Goal: Information Seeking & Learning: Learn about a topic

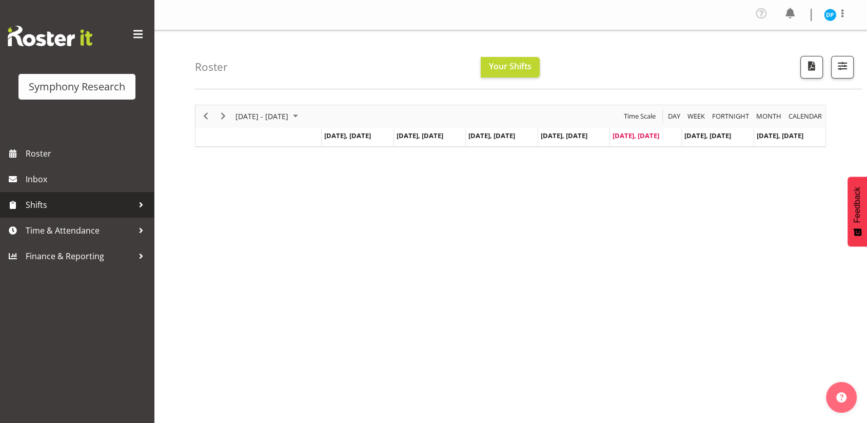
click at [76, 211] on span "Shifts" at bounding box center [80, 204] width 108 height 15
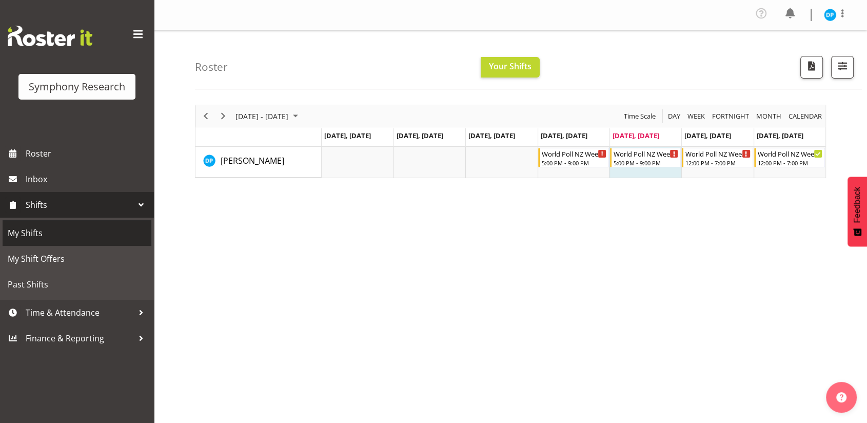
click at [75, 234] on span "My Shifts" at bounding box center [77, 232] width 138 height 15
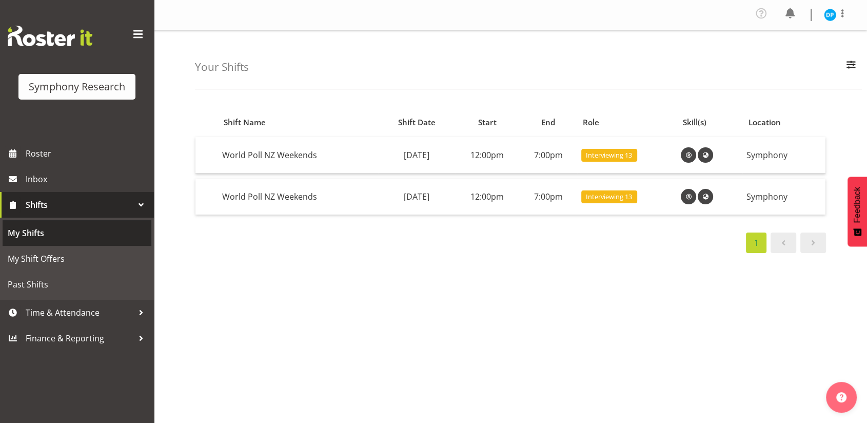
click at [38, 232] on span "My Shifts" at bounding box center [77, 232] width 138 height 15
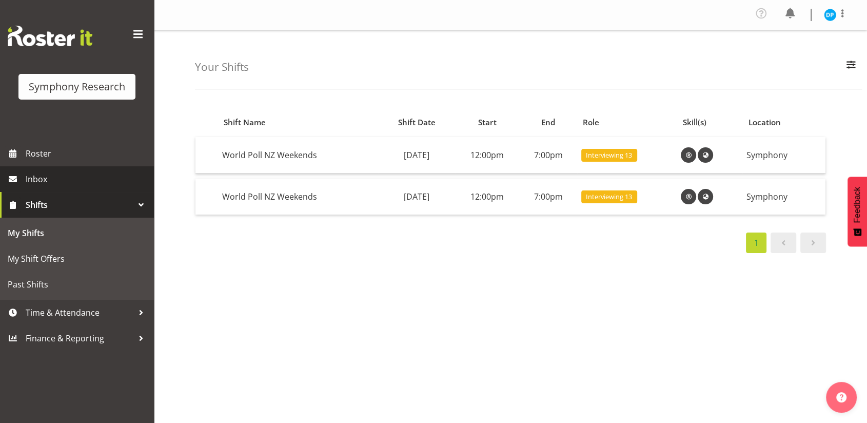
click at [50, 182] on span "Inbox" at bounding box center [87, 178] width 123 height 15
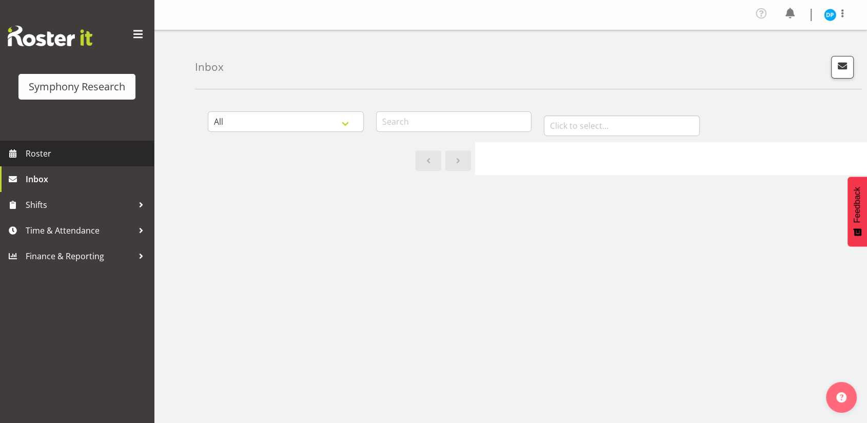
click at [63, 155] on span "Roster" at bounding box center [87, 153] width 123 height 15
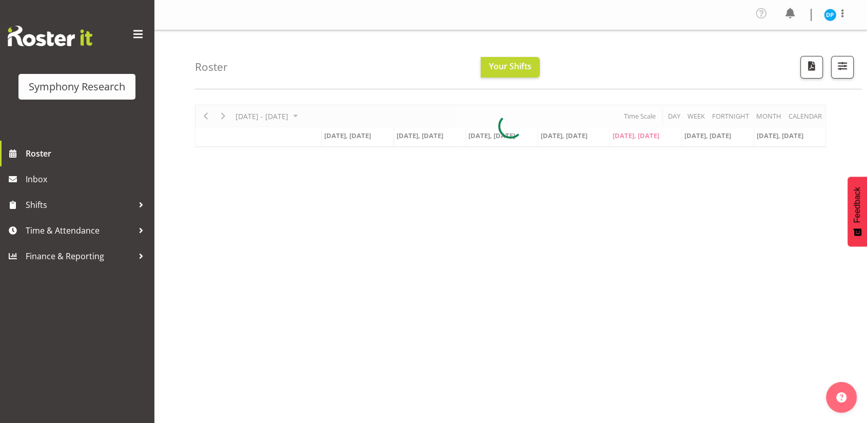
click at [806, 114] on div at bounding box center [510, 126] width 631 height 43
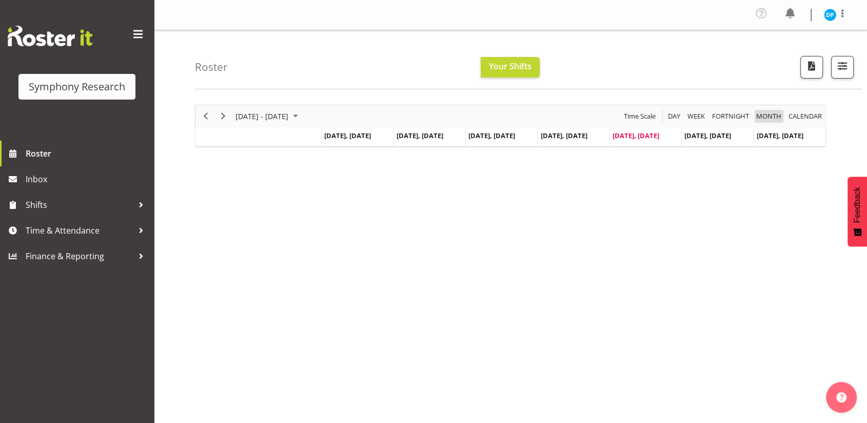
click at [769, 116] on span "Month" at bounding box center [768, 116] width 27 height 13
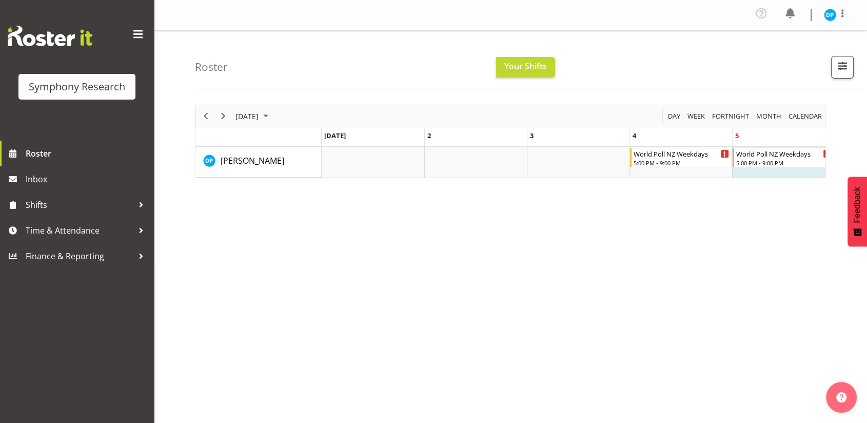
click at [826, 180] on div "September 2025 Today Day Week Fortnight Month calendar Month Agenda Time Scale …" at bounding box center [531, 302] width 672 height 410
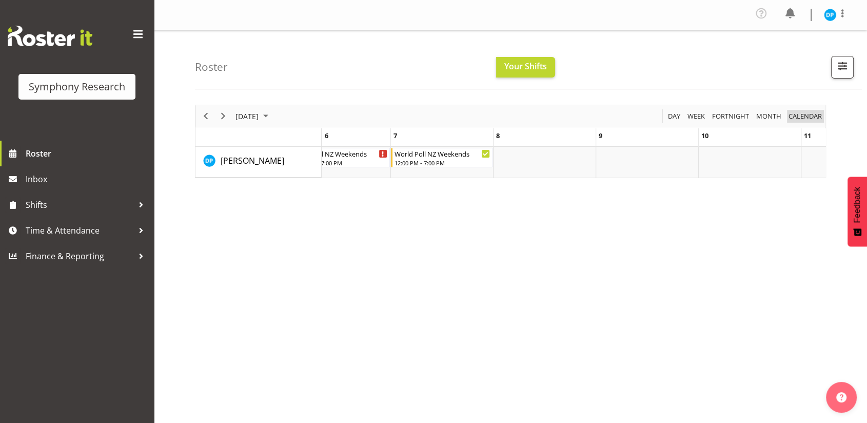
click at [809, 118] on span "calendar" at bounding box center [804, 116] width 35 height 13
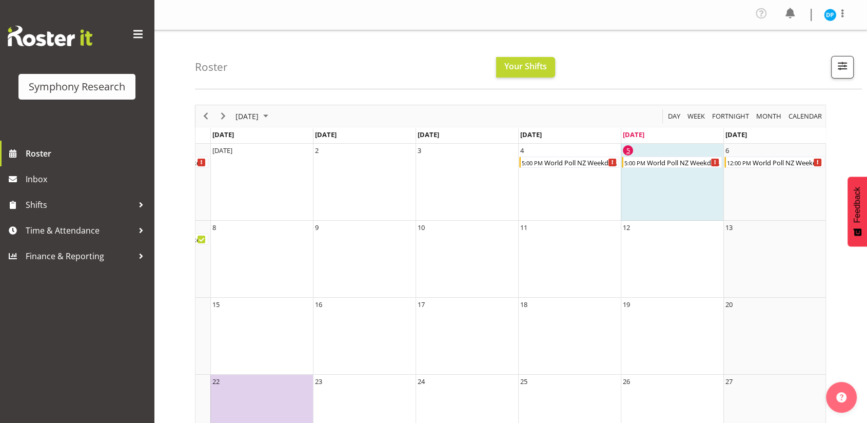
click at [629, 150] on div "5" at bounding box center [628, 150] width 10 height 10
click at [715, 160] on icon "World Poll NZ Weekdays Begin From Friday, September 5, 2025 at 5:00:00 PM GMT+1…" at bounding box center [716, 162] width 2 height 5
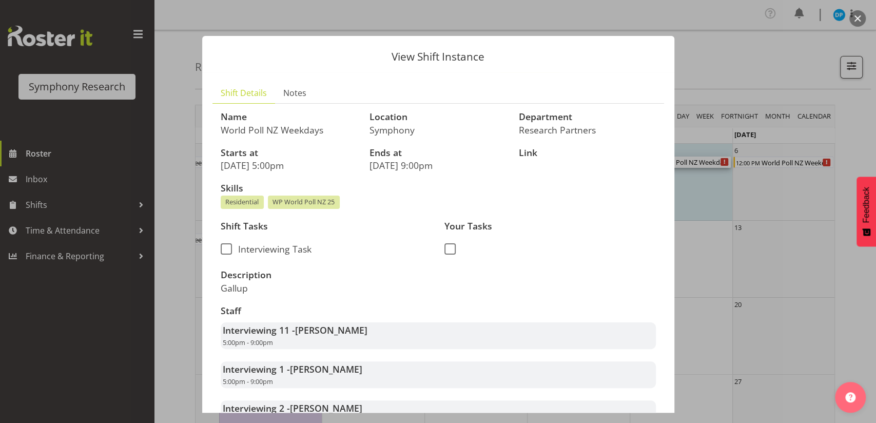
click at [855, 21] on button "button" at bounding box center [857, 18] width 16 height 16
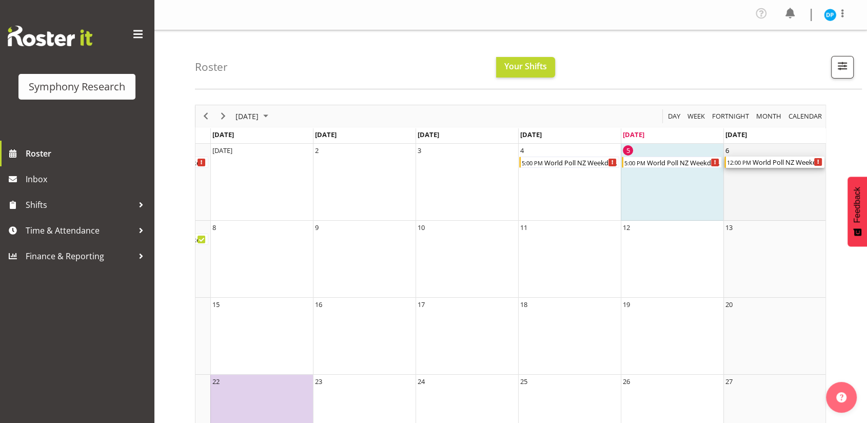
click at [793, 161] on div "World Poll NZ Weekends" at bounding box center [787, 161] width 73 height 11
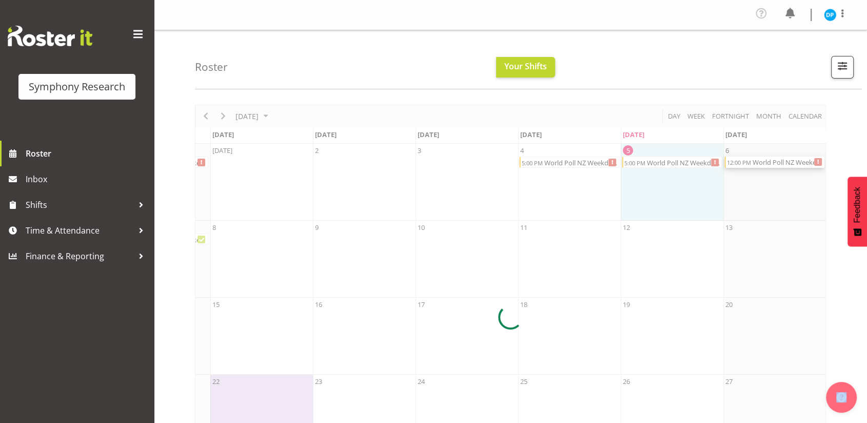
click at [793, 161] on div at bounding box center [510, 317] width 631 height 424
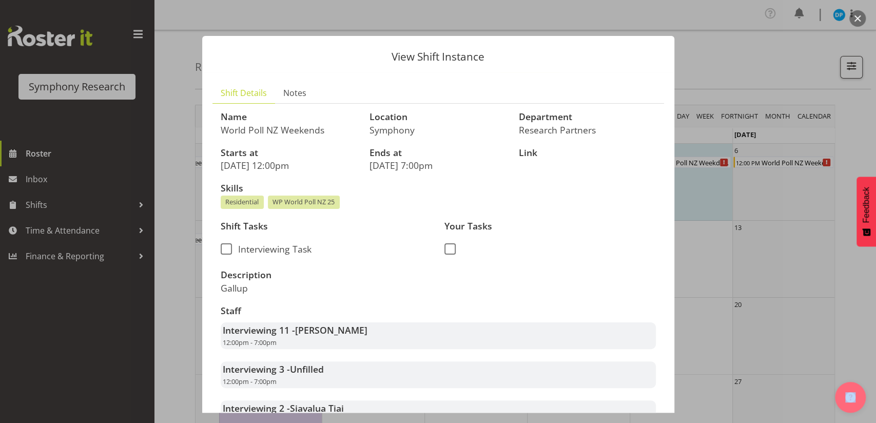
click at [859, 14] on button "button" at bounding box center [857, 18] width 16 height 16
